Goal: Task Accomplishment & Management: Use online tool/utility

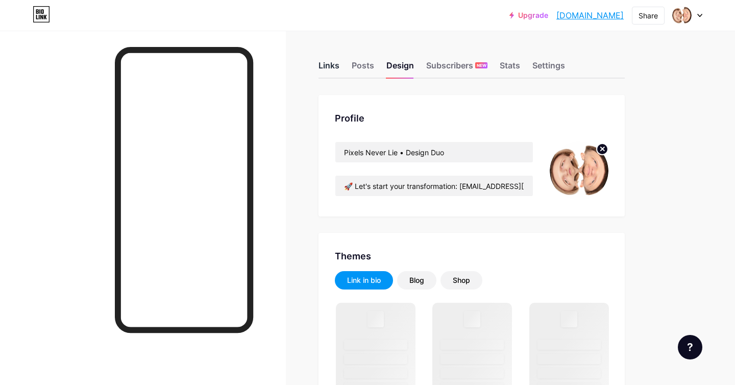
click at [326, 68] on div "Links" at bounding box center [328, 68] width 21 height 18
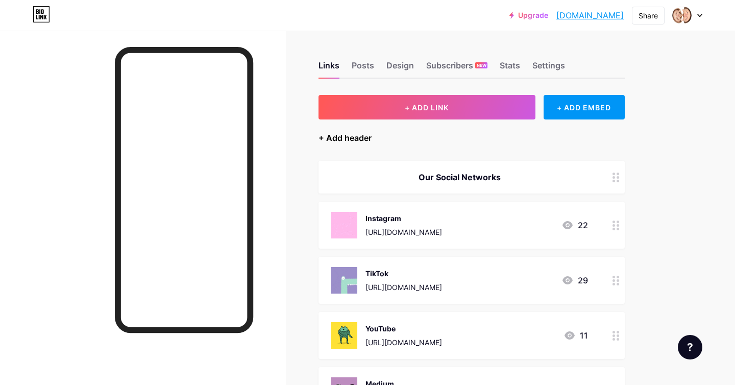
click at [350, 138] on div "+ Add header" at bounding box center [344, 138] width 53 height 12
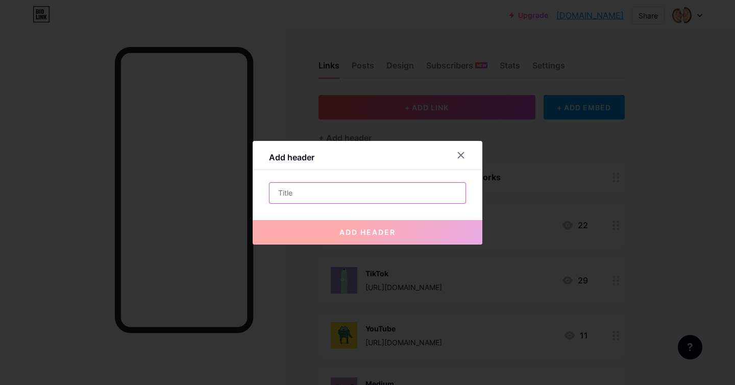
click at [327, 183] on input "text" at bounding box center [367, 193] width 196 height 20
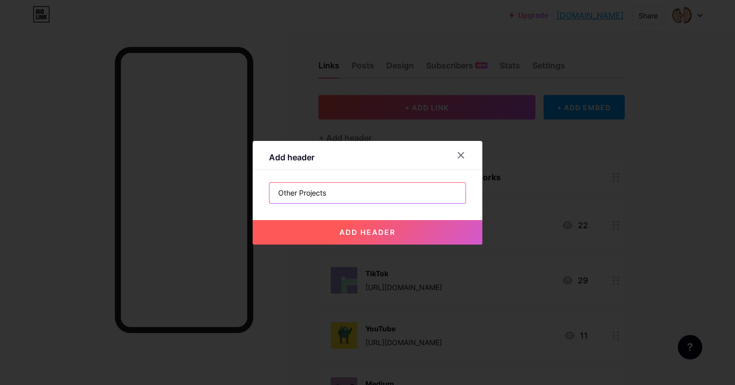
type input "Other Projects"
click at [342, 226] on button "add header" at bounding box center [368, 232] width 230 height 24
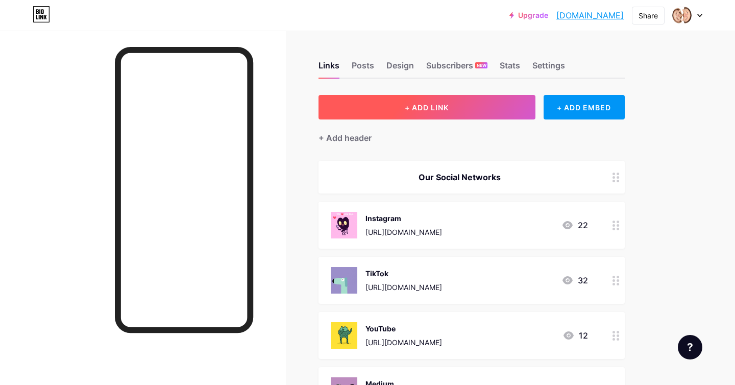
click at [463, 107] on button "+ ADD LINK" at bounding box center [426, 107] width 217 height 24
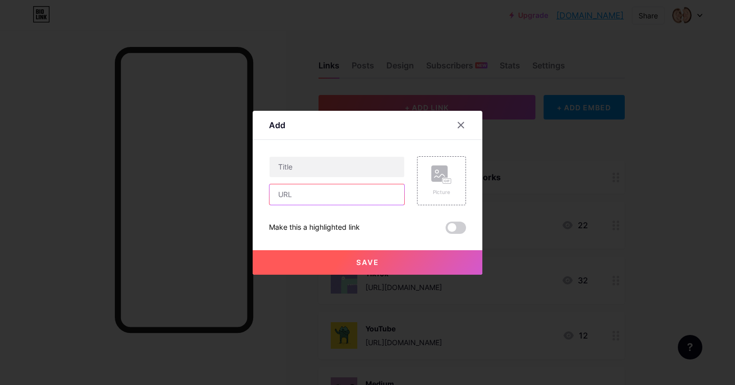
drag, startPoint x: 298, startPoint y: 192, endPoint x: 318, endPoint y: 192, distance: 19.4
click at [298, 192] on input "text" at bounding box center [336, 194] width 135 height 20
paste input "[URL][DOMAIN_NAME]"
type input "[URL][DOMAIN_NAME]"
click at [321, 171] on input "text" at bounding box center [336, 167] width 135 height 20
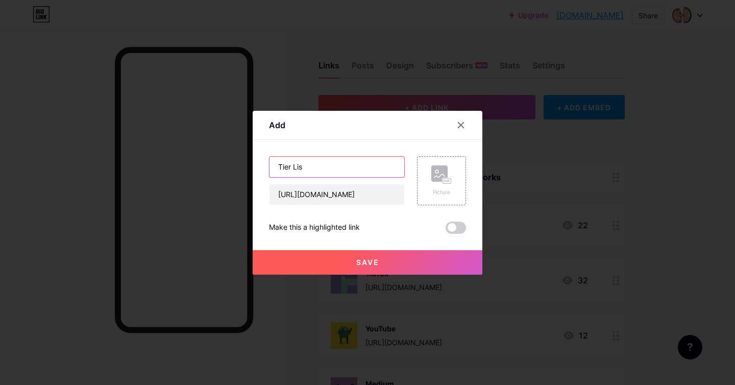
type input "Tier List"
click at [440, 173] on rect at bounding box center [439, 173] width 16 height 16
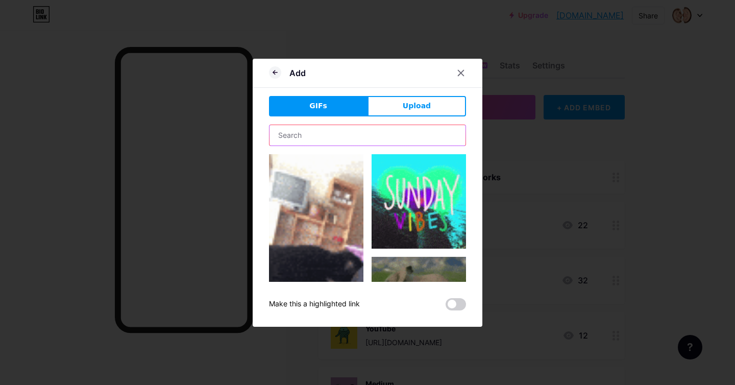
click at [346, 136] on input "text" at bounding box center [367, 135] width 196 height 20
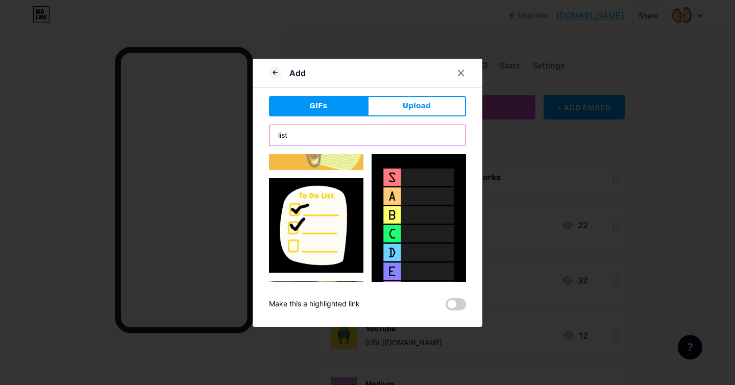
scroll to position [505, 0]
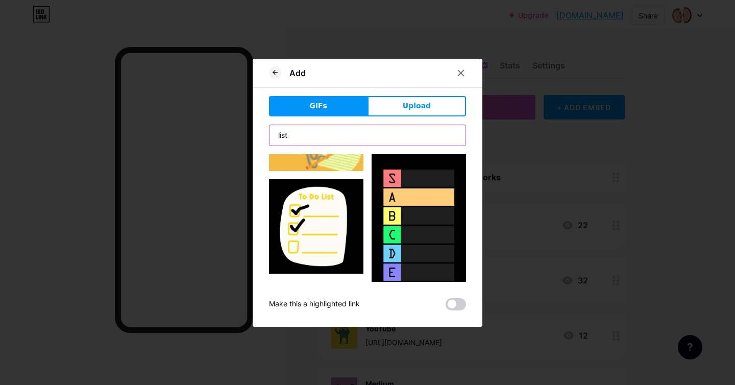
type input "list"
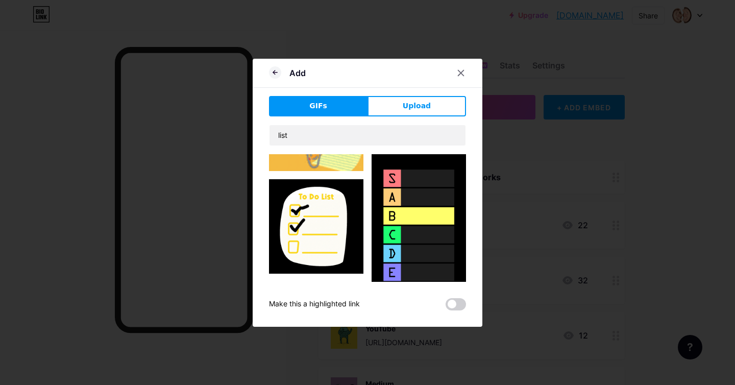
click at [425, 217] on img at bounding box center [418, 227] width 94 height 168
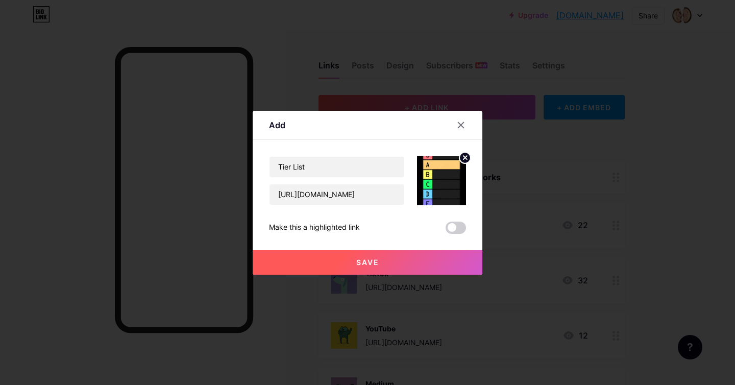
click at [467, 155] on circle at bounding box center [464, 157] width 11 height 11
click at [446, 172] on rect at bounding box center [439, 173] width 16 height 16
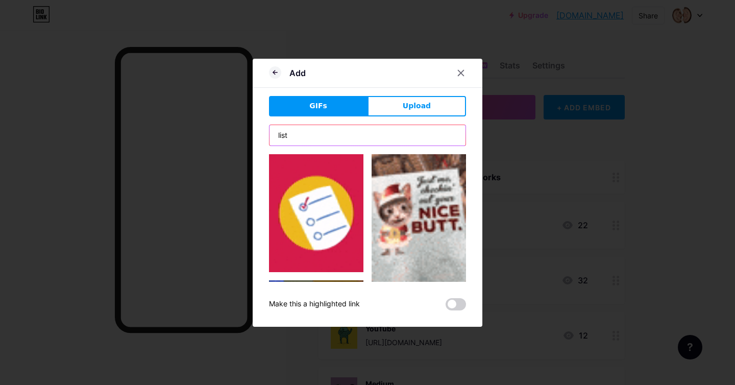
click at [347, 132] on input "list" at bounding box center [367, 135] width 196 height 20
click at [340, 134] on input "list" at bounding box center [367, 135] width 196 height 20
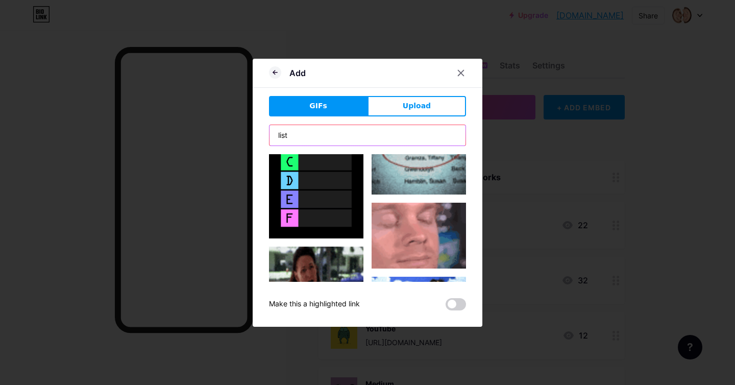
scroll to position [3090, 0]
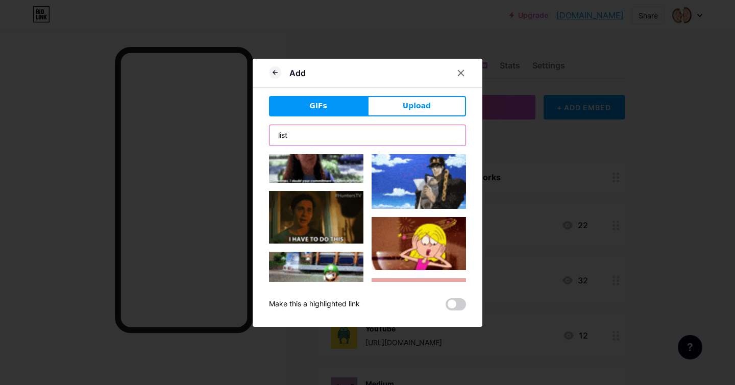
click at [311, 137] on input "list" at bounding box center [367, 135] width 196 height 20
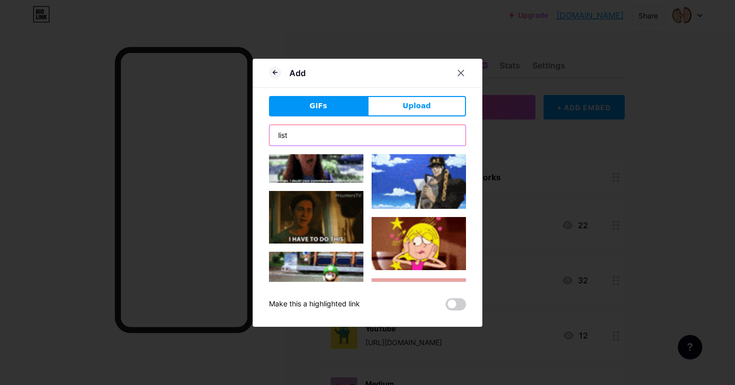
click at [311, 137] on input "list" at bounding box center [367, 135] width 196 height 20
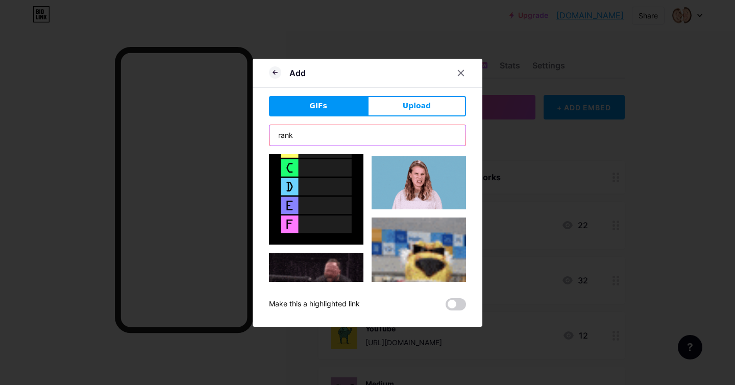
scroll to position [2033, 0]
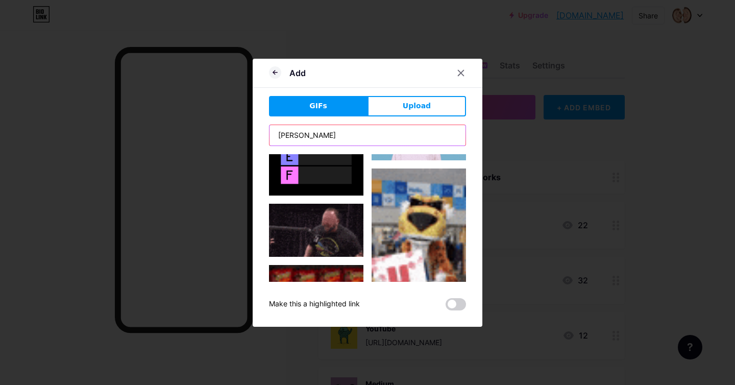
type input "ranking"
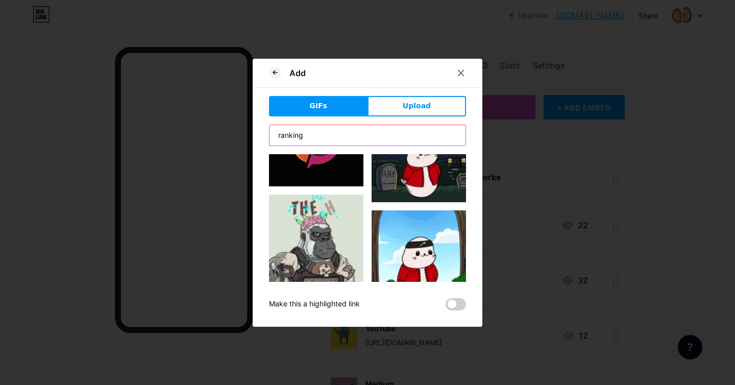
scroll to position [5338, 0]
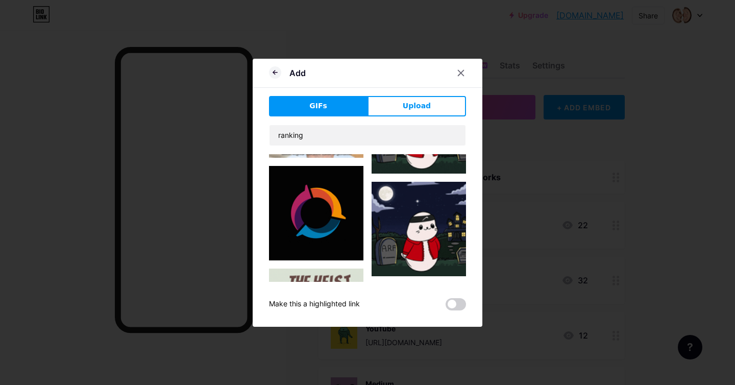
click at [297, 205] on img at bounding box center [316, 213] width 94 height 94
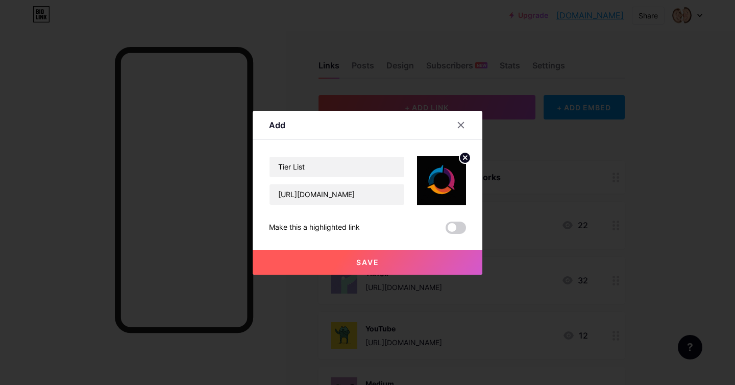
click at [367, 259] on span "Save" at bounding box center [367, 262] width 23 height 9
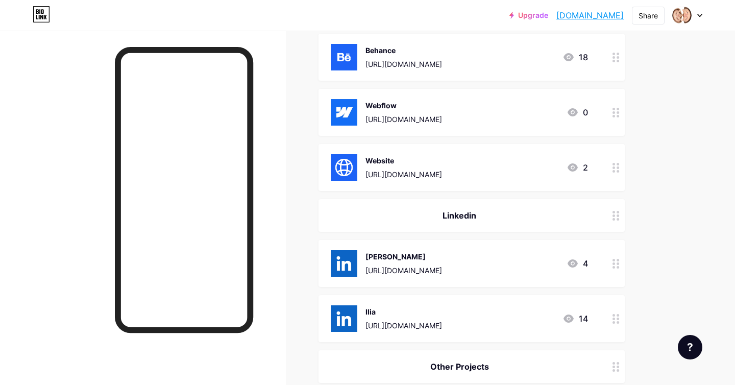
scroll to position [692, 0]
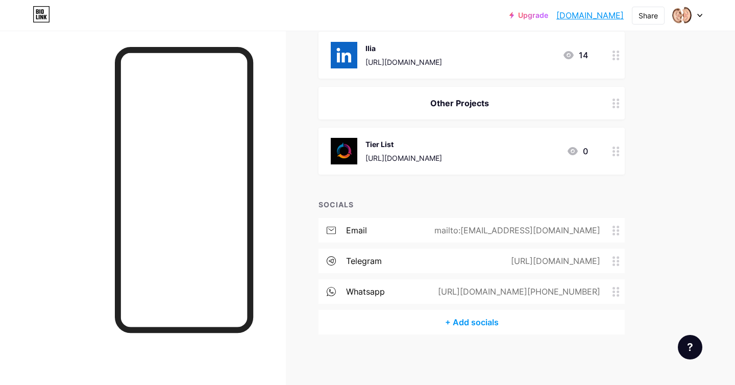
click at [494, 156] on div "Tier List [URL][DOMAIN_NAME] 0" at bounding box center [459, 151] width 257 height 27
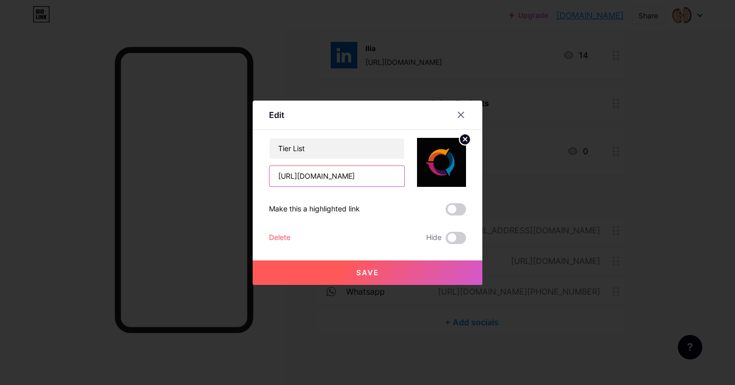
click at [391, 177] on input "[URL][DOMAIN_NAME]" at bounding box center [336, 176] width 135 height 20
type input "[URL][DOMAIN_NAME]"
click at [364, 273] on span "Save" at bounding box center [367, 272] width 23 height 9
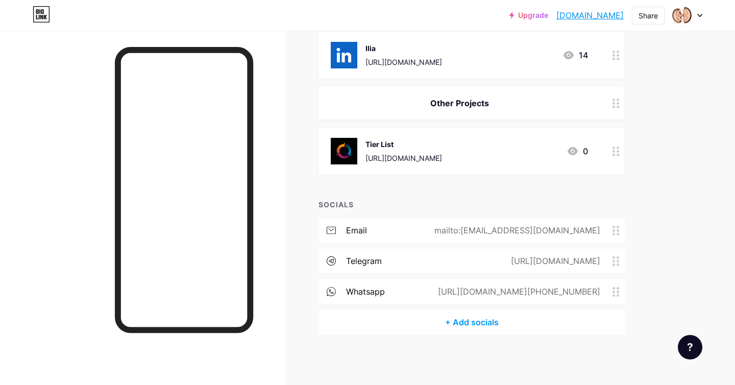
click at [597, 16] on link "[DOMAIN_NAME]" at bounding box center [589, 15] width 67 height 12
